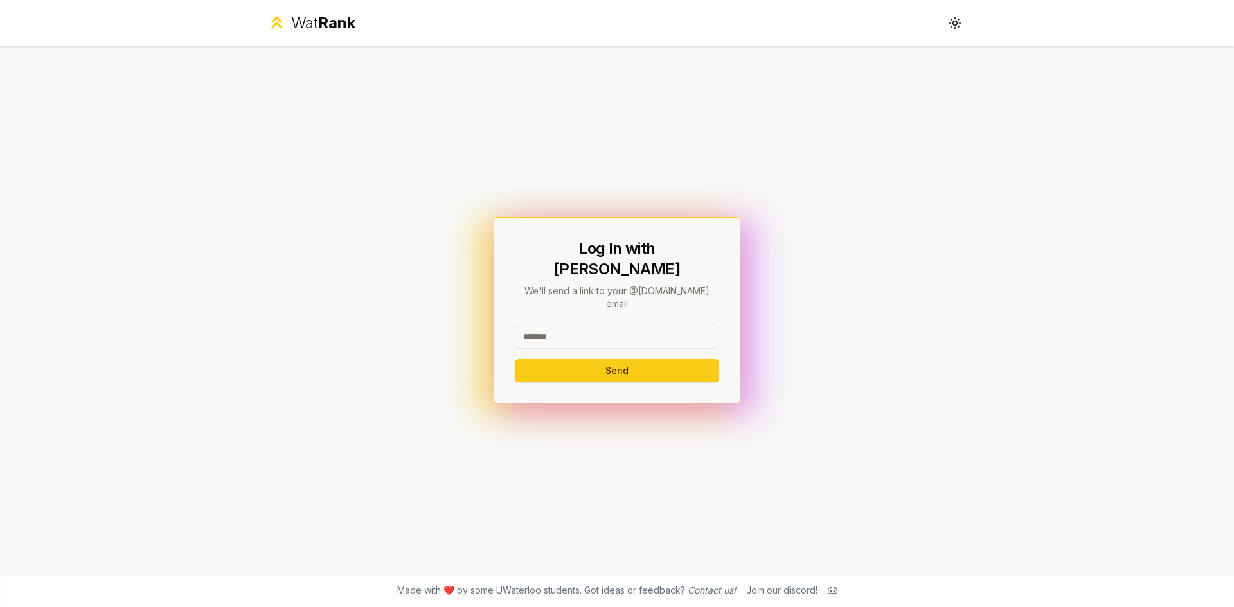
click at [595, 326] on input at bounding box center [617, 337] width 204 height 23
type input "********"
click at [515, 359] on button "Send" at bounding box center [617, 370] width 204 height 23
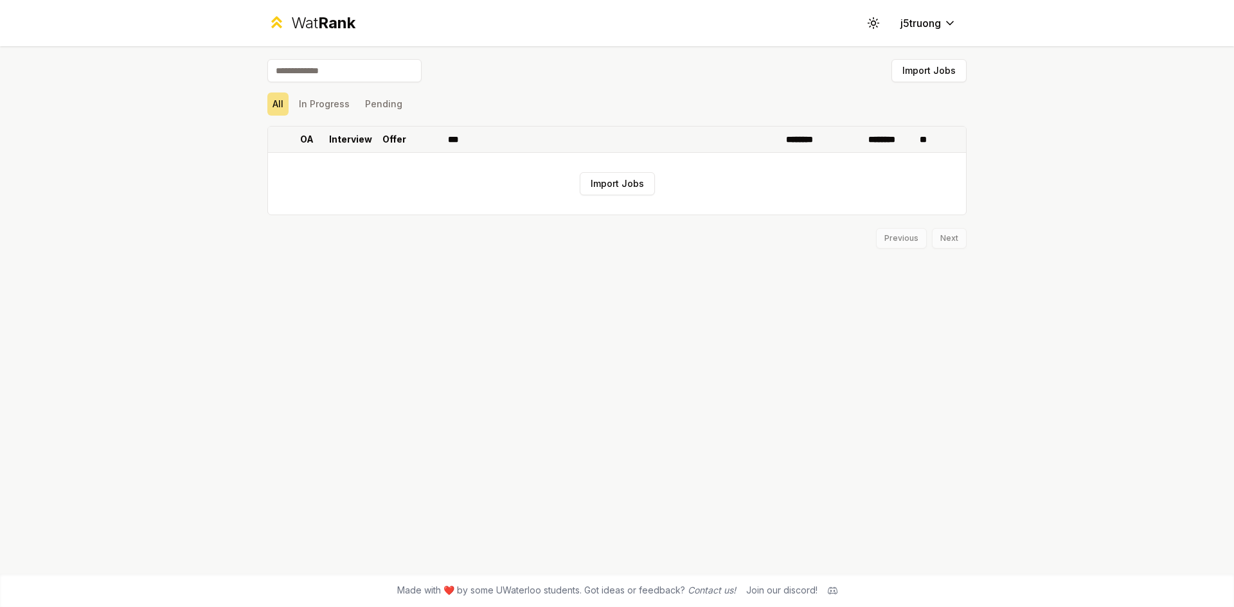
click at [375, 139] on th "Interview" at bounding box center [350, 140] width 51 height 26
click at [306, 141] on p "OA" at bounding box center [306, 139] width 13 height 13
click at [344, 136] on p "Interview" at bounding box center [350, 139] width 43 height 13
drag, startPoint x: 310, startPoint y: 132, endPoint x: 366, endPoint y: 132, distance: 56.6
click at [311, 132] on th "OA" at bounding box center [307, 140] width 36 height 26
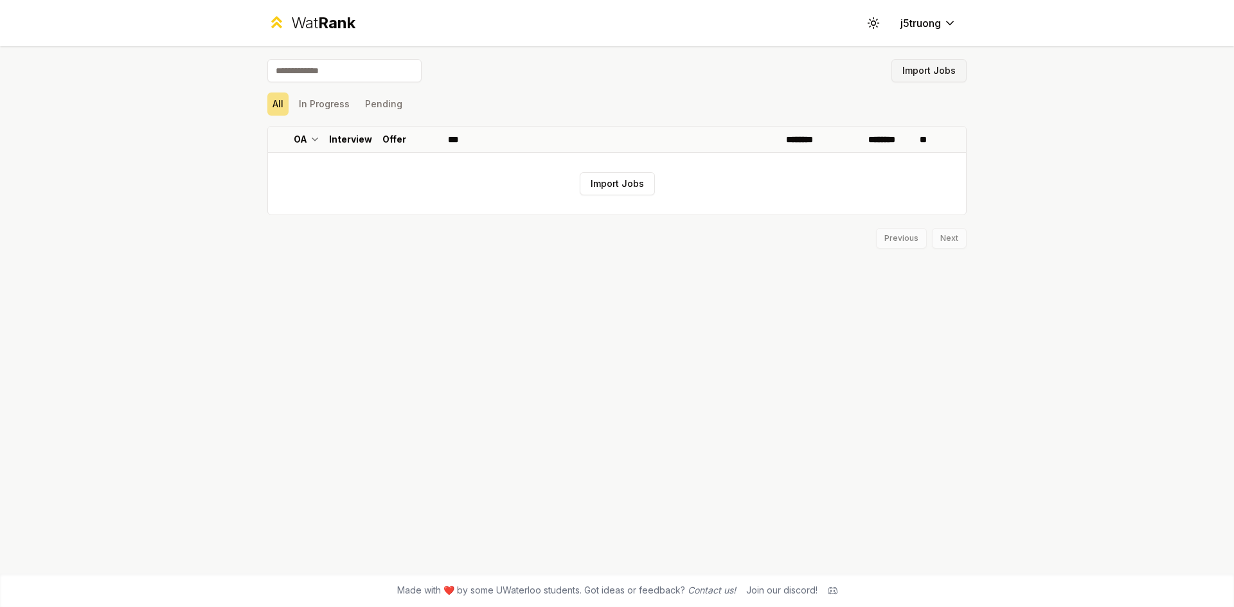
click at [956, 69] on button "Import Jobs" at bounding box center [928, 70] width 75 height 23
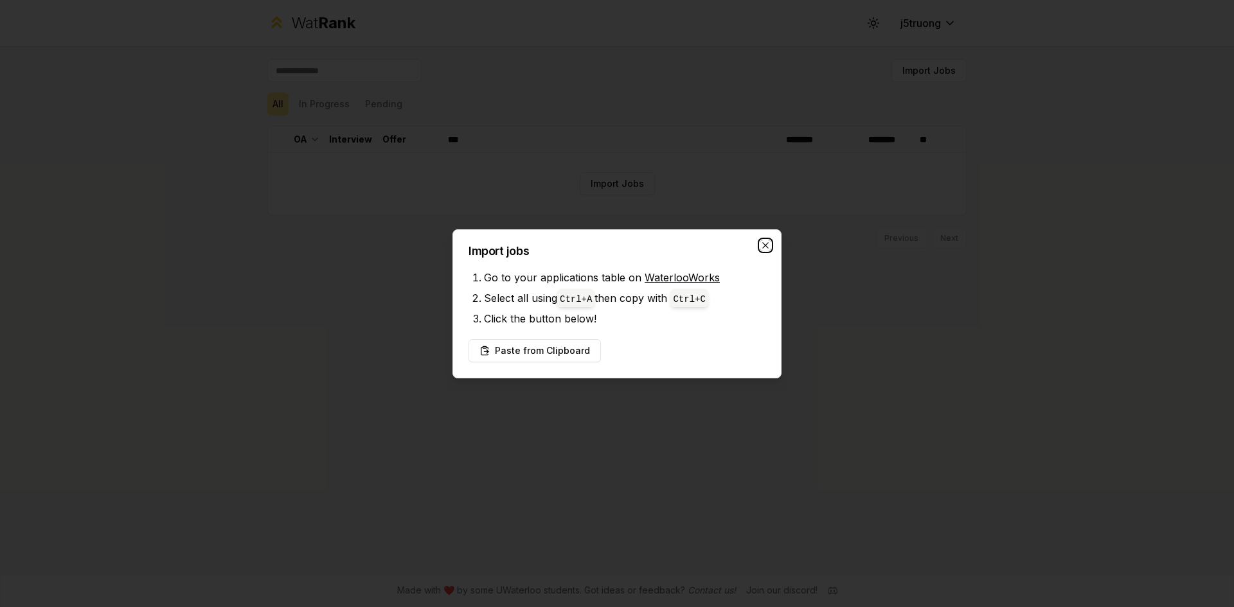
click at [766, 246] on icon "button" at bounding box center [765, 245] width 10 height 10
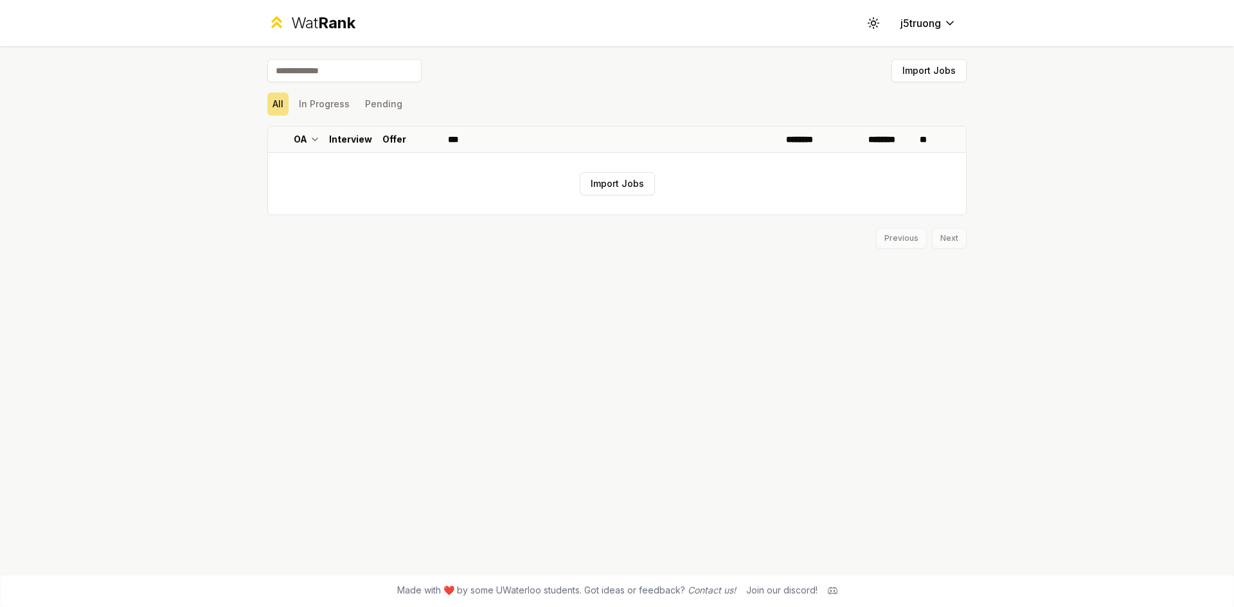
click at [309, 25] on div "Wat Rank" at bounding box center [323, 23] width 64 height 21
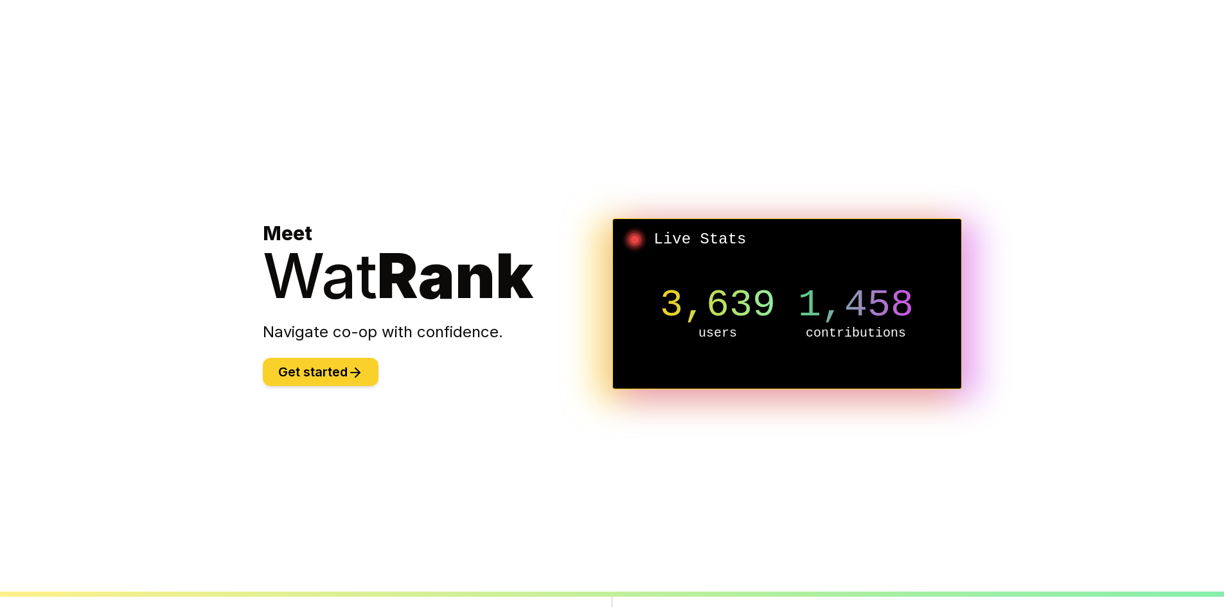
click at [361, 366] on icon at bounding box center [355, 372] width 15 height 15
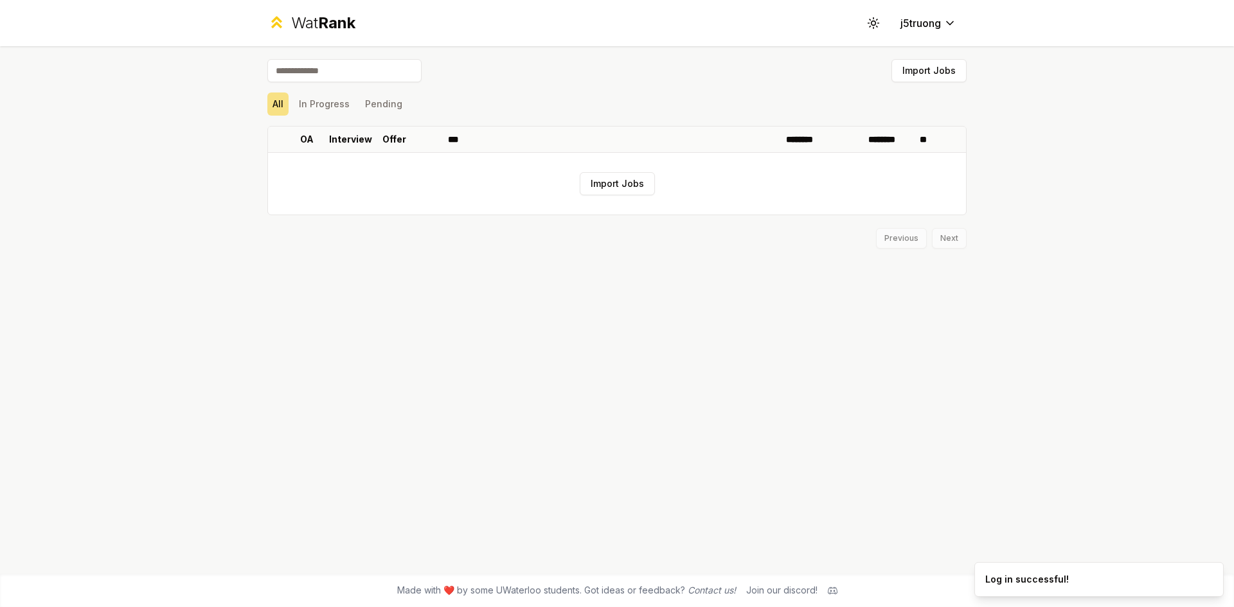
click at [953, 236] on div "Previous Next" at bounding box center [616, 231] width 699 height 33
click at [345, 74] on input at bounding box center [344, 70] width 154 height 23
type input "*"
